Goal: Find specific page/section: Find specific page/section

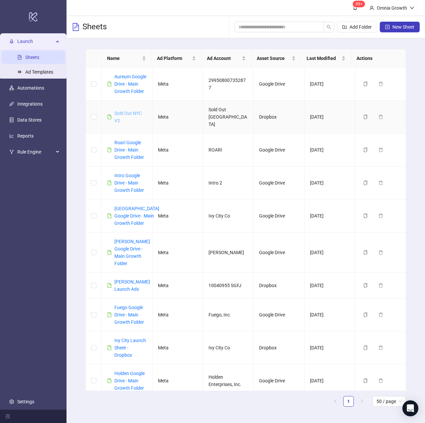
click at [125, 118] on link "Sold Out NYC V2" at bounding box center [128, 116] width 28 height 13
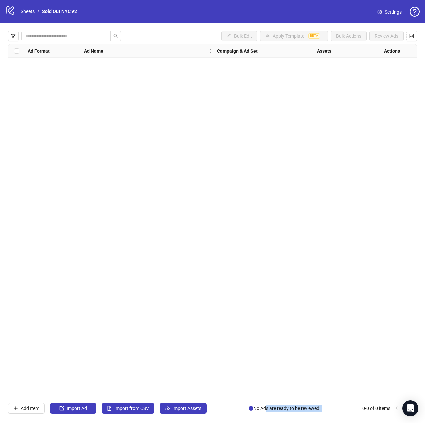
drag, startPoint x: 264, startPoint y: 410, endPoint x: 356, endPoint y: 416, distance: 92.0
click at [356, 416] on div "Bulk Edit Apply Template BETA Bulk Actions Review Ads Ad Format Ad Name Campaig…" at bounding box center [212, 222] width 425 height 399
click at [244, 289] on div "Ad Format Ad Name Campaign & Ad Set Assets Descriptions Headlines Primary Texts…" at bounding box center [212, 222] width 409 height 356
click at [28, 13] on link "Sheets" at bounding box center [27, 11] width 17 height 7
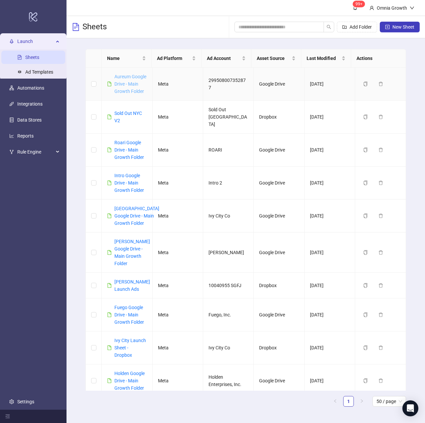
click at [121, 83] on link "Aureum Google Drive - Main Growth Folder" at bounding box center [130, 84] width 32 height 20
click at [128, 150] on link "Roari Google Drive - Main Growth Folder" at bounding box center [129, 150] width 30 height 20
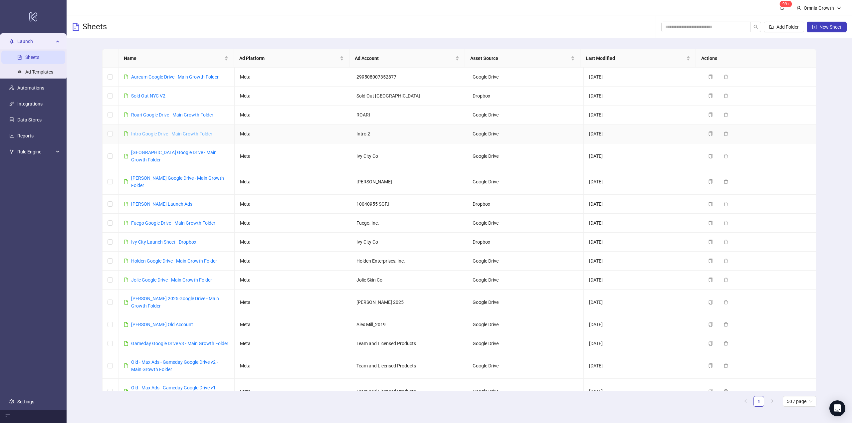
click at [186, 133] on link "Intro Google Drive - Main Growth Folder" at bounding box center [171, 133] width 81 height 5
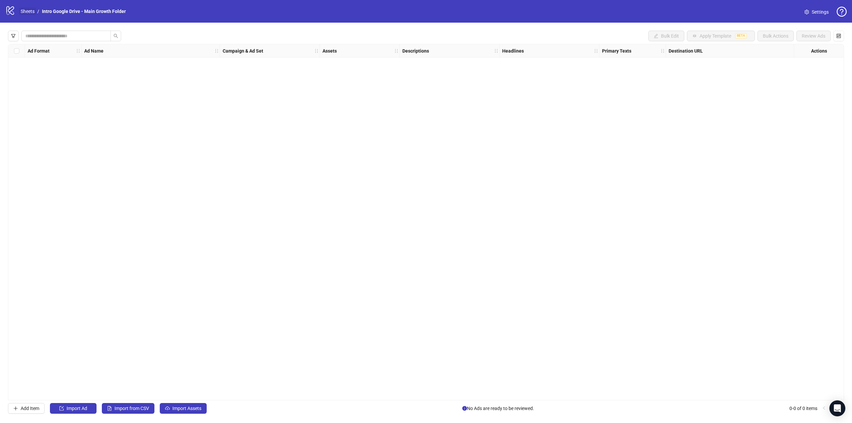
click at [25, 8] on link "Sheets" at bounding box center [27, 11] width 17 height 7
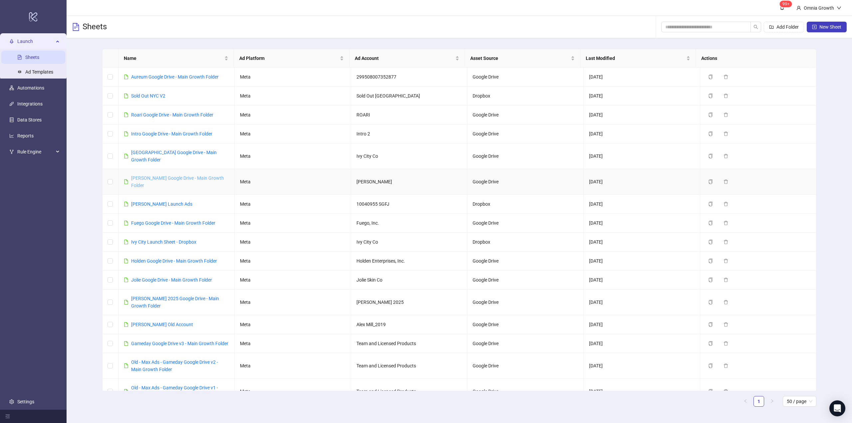
click at [168, 175] on link "[PERSON_NAME] Google Drive - Main Growth Folder" at bounding box center [177, 181] width 93 height 13
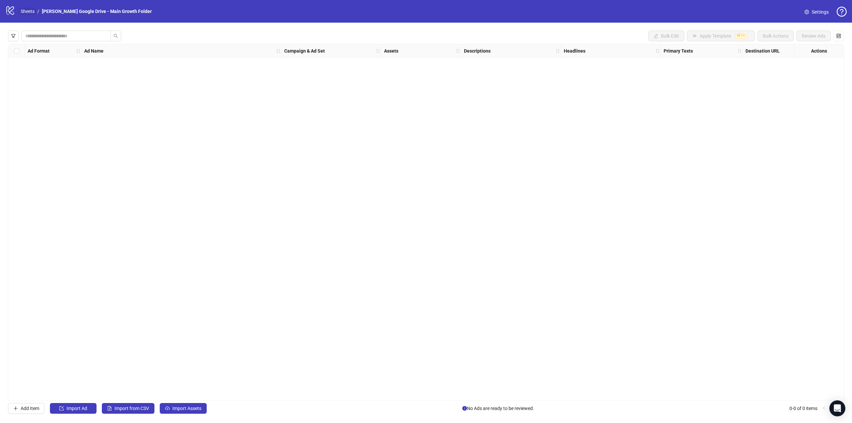
click at [26, 11] on link "Sheets" at bounding box center [27, 11] width 17 height 7
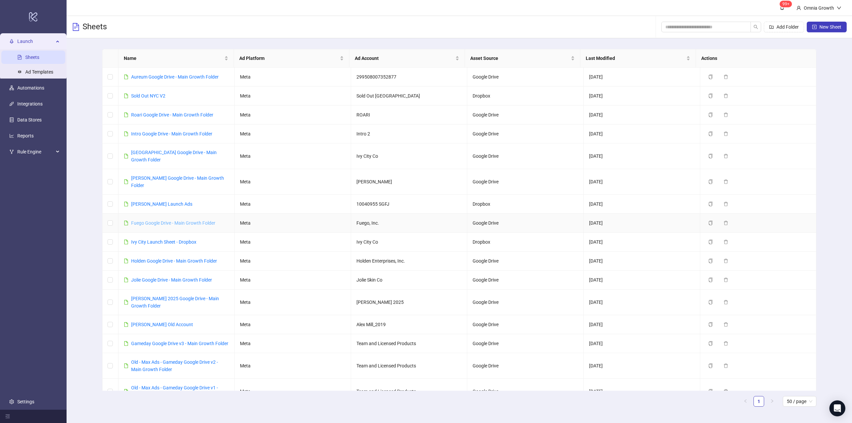
click at [168, 220] on link "Fuego Google Drive - Main Growth Folder" at bounding box center [173, 222] width 84 height 5
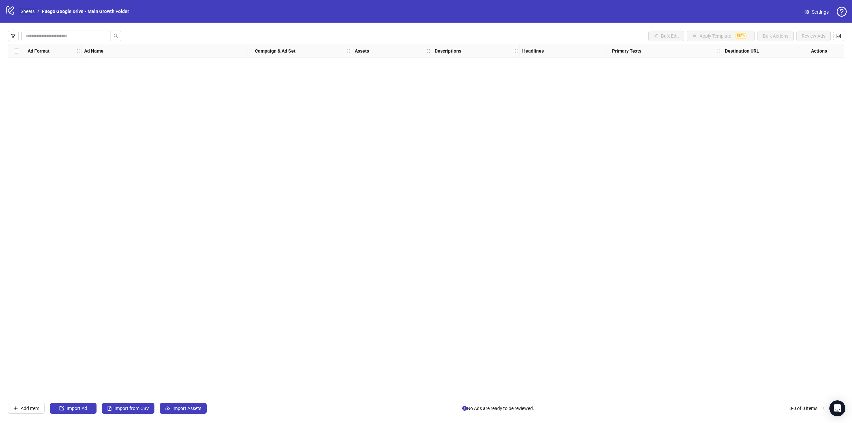
click at [29, 10] on link "Sheets" at bounding box center [27, 11] width 17 height 7
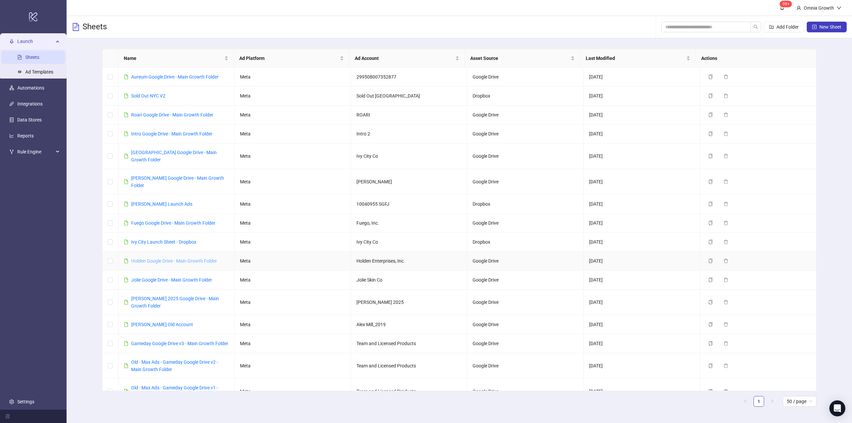
click at [164, 258] on link "Holden Google Drive - Main Growth Folder" at bounding box center [174, 260] width 86 height 5
click at [176, 175] on link "Kate Mcleod Google Drive - Main Growth Folder" at bounding box center [177, 181] width 93 height 13
click at [159, 93] on link "Sold Out NYC V2" at bounding box center [148, 95] width 34 height 5
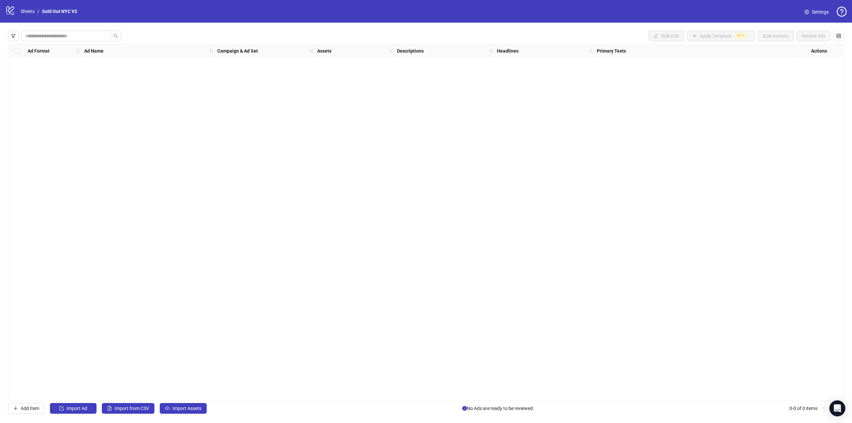
click at [159, 92] on div "Ad Format Ad Name Campaign & Ad Set Assets Descriptions Headlines Primary Texts…" at bounding box center [426, 222] width 836 height 356
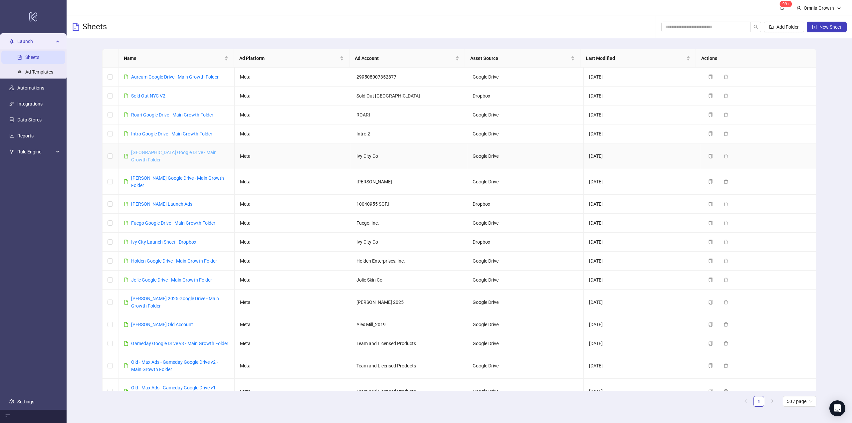
click at [160, 152] on link "[GEOGRAPHIC_DATA] Google Drive - Main Growth Folder" at bounding box center [174, 156] width 86 height 13
click at [144, 115] on link "Roari Google Drive - Main Growth Folder" at bounding box center [172, 114] width 82 height 5
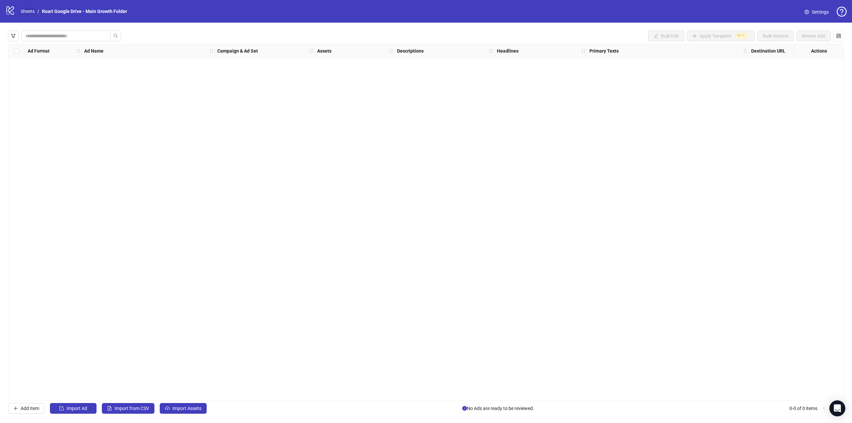
click at [29, 12] on link "Sheets" at bounding box center [27, 11] width 17 height 7
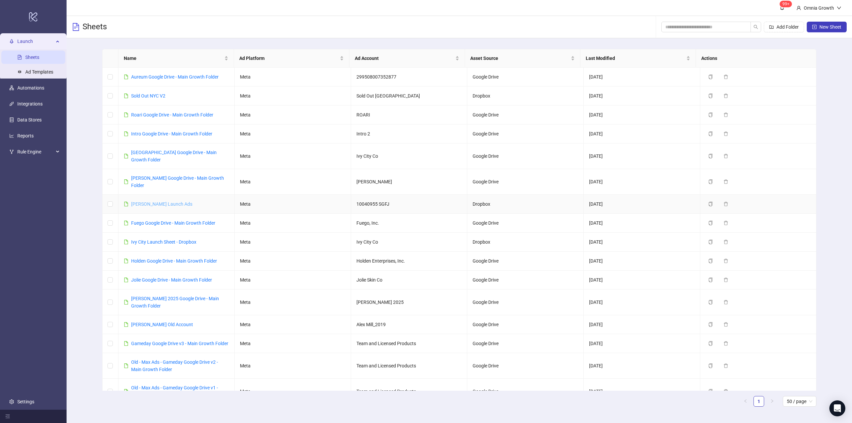
click at [169, 201] on link "[PERSON_NAME] Launch Ads" at bounding box center [161, 203] width 61 height 5
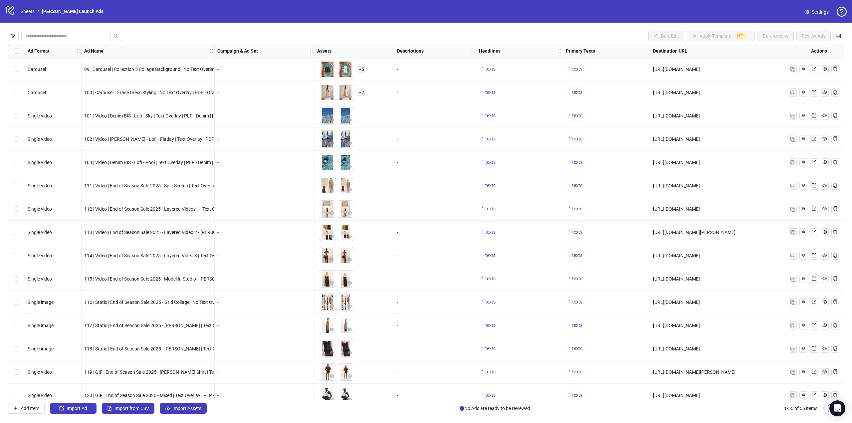
click at [31, 10] on link "Sheets" at bounding box center [27, 11] width 17 height 7
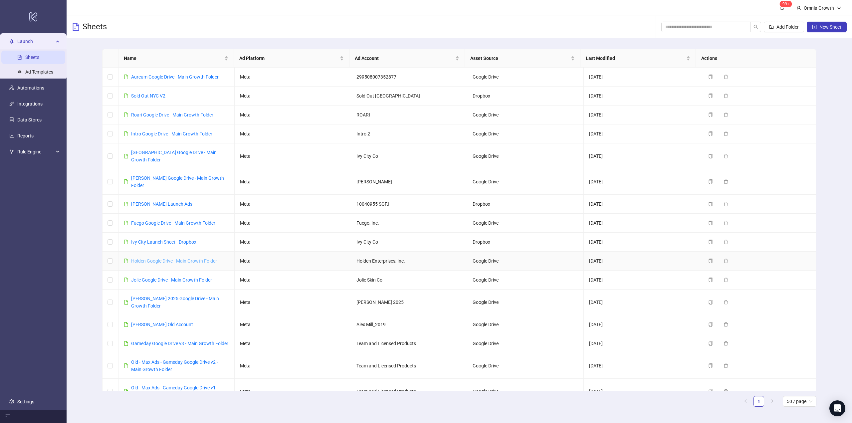
click at [151, 258] on link "Holden Google Drive - Main Growth Folder" at bounding box center [174, 260] width 86 height 5
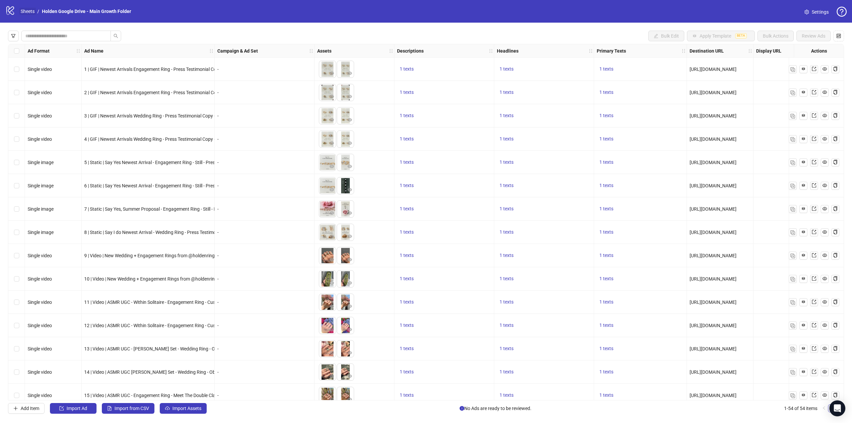
click at [30, 8] on link "Sheets" at bounding box center [27, 11] width 17 height 7
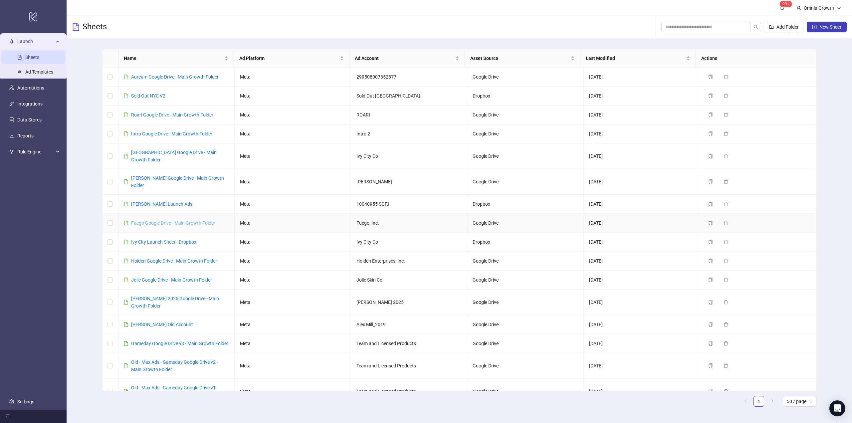
click at [146, 220] on link "Fuego Google Drive - Main Growth Folder" at bounding box center [173, 222] width 84 height 5
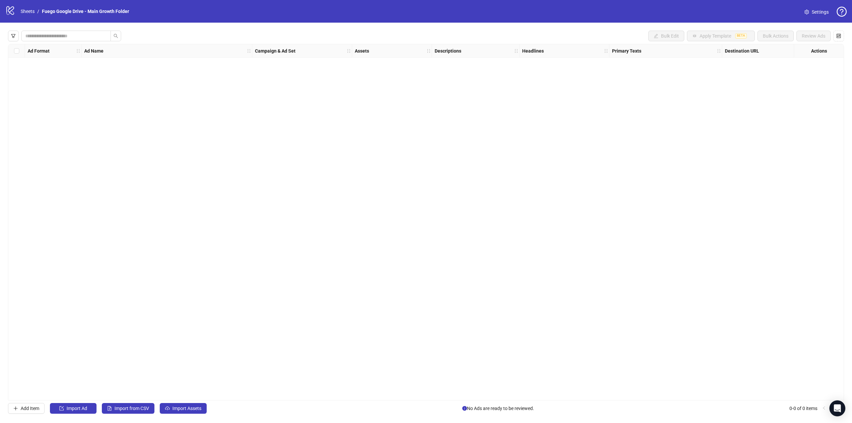
click at [137, 213] on div "Ad Format Ad Name Campaign & Ad Set Assets Descriptions Headlines Primary Texts…" at bounding box center [426, 222] width 836 height 356
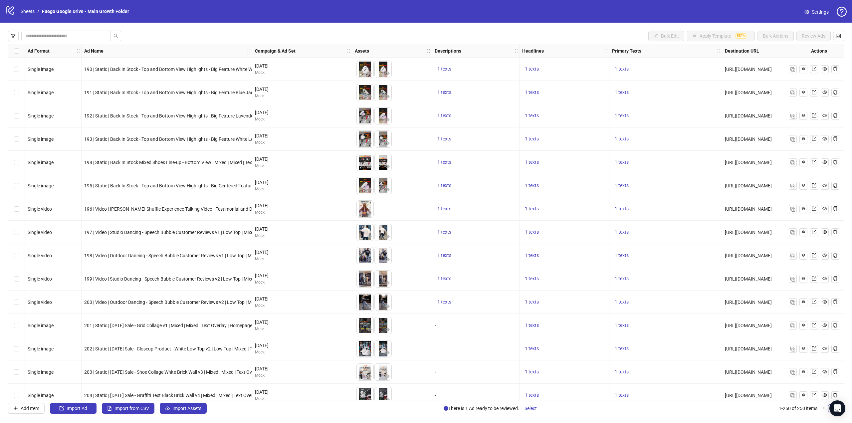
click at [606, 5] on div "logo/logo-mobile Sheets / Fuego Google Drive - Main Growth Folder Settings" at bounding box center [426, 11] width 852 height 23
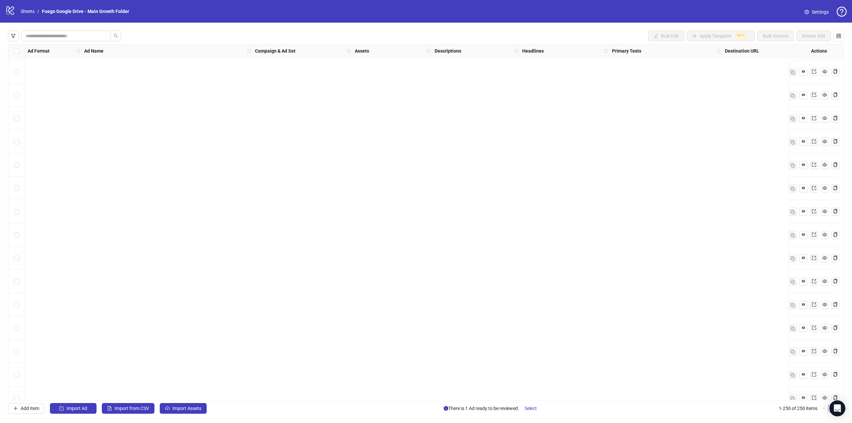
scroll to position [5483, 0]
